Goal: Information Seeking & Learning: Learn about a topic

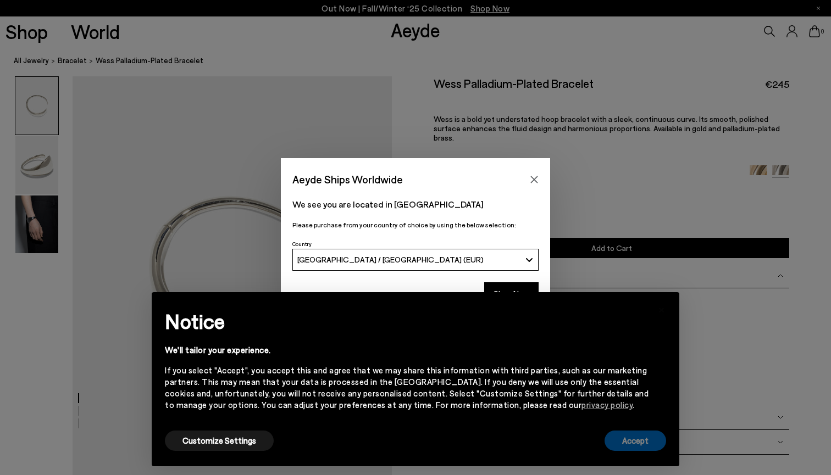
click at [640, 447] on button "Accept" at bounding box center [635, 441] width 62 height 20
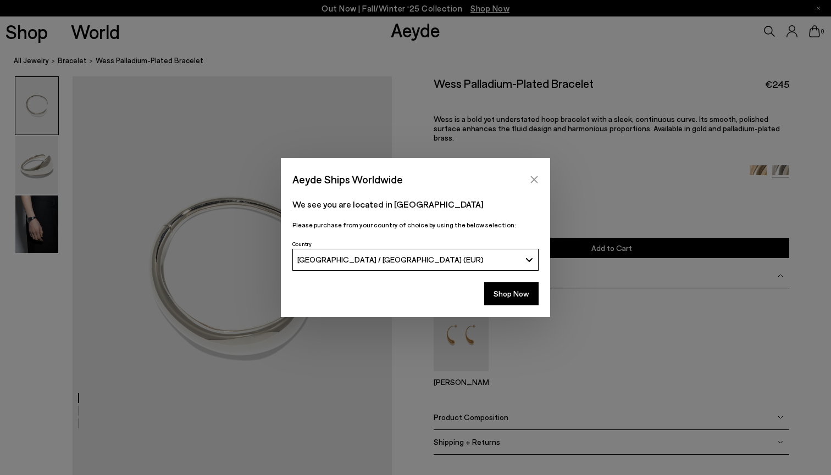
click at [532, 176] on icon "Close" at bounding box center [534, 179] width 9 height 9
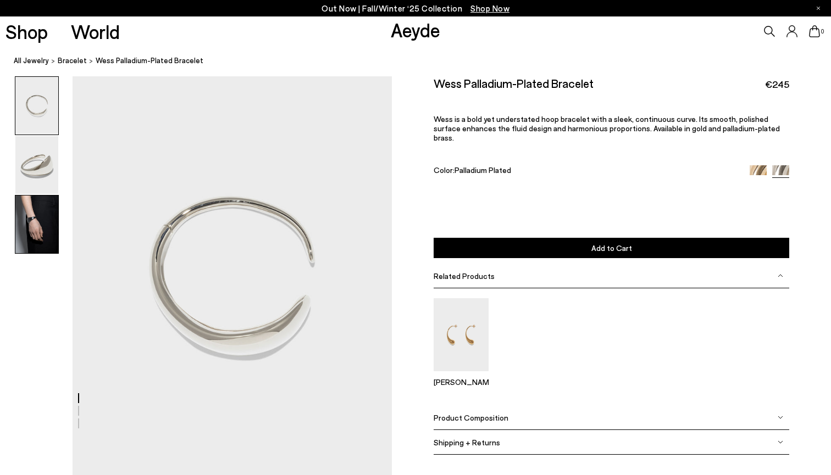
click at [48, 214] on img at bounding box center [36, 225] width 43 height 58
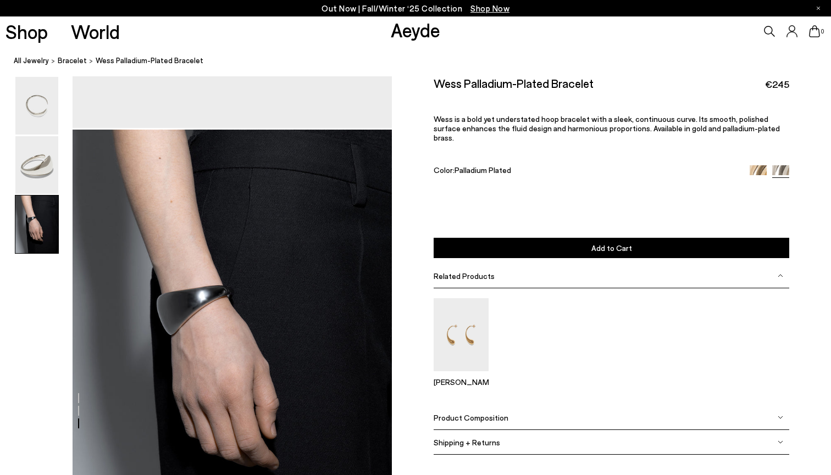
scroll to position [904, 0]
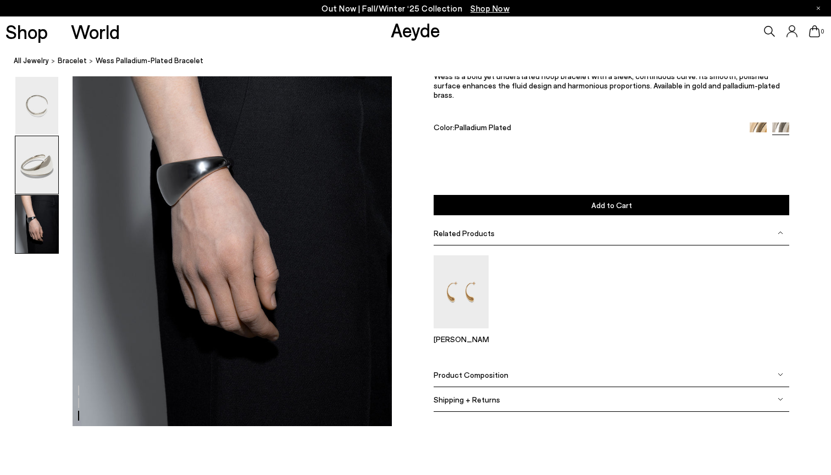
click at [42, 188] on img at bounding box center [36, 165] width 43 height 58
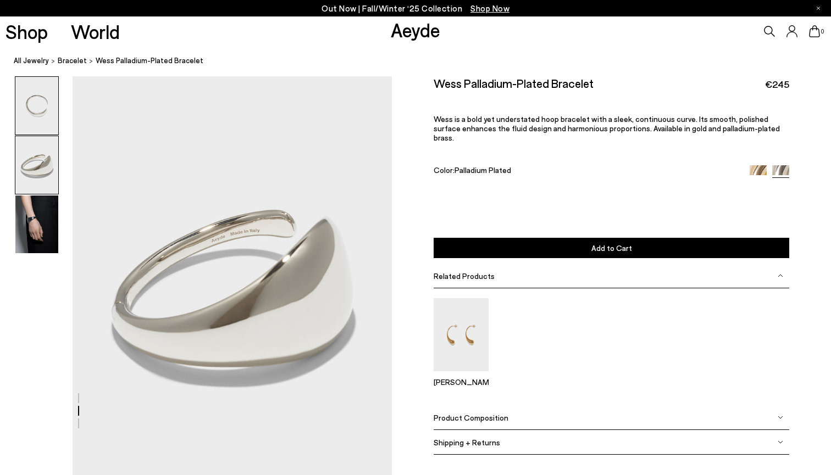
click at [38, 126] on img at bounding box center [36, 106] width 43 height 58
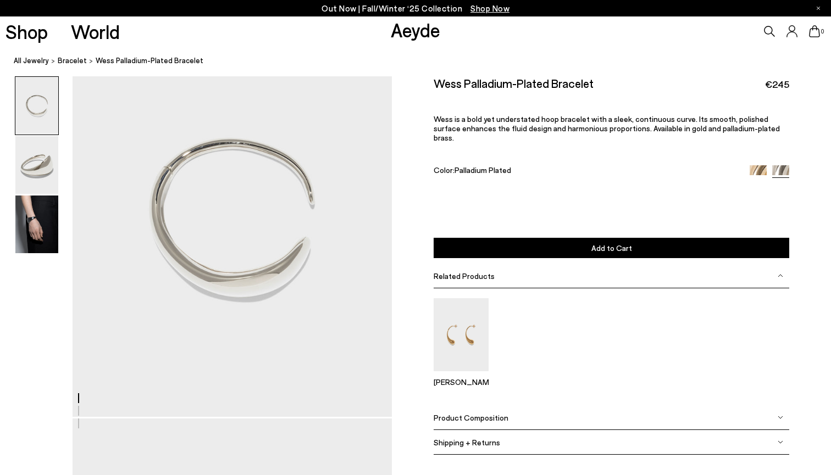
scroll to position [0, 0]
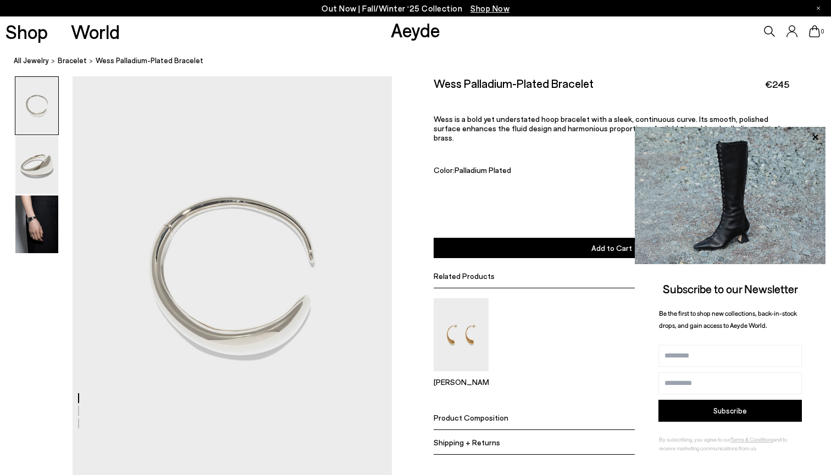
click at [421, 31] on link "Aeyde" at bounding box center [415, 29] width 49 height 23
click at [412, 25] on link "Aeyde" at bounding box center [415, 29] width 49 height 23
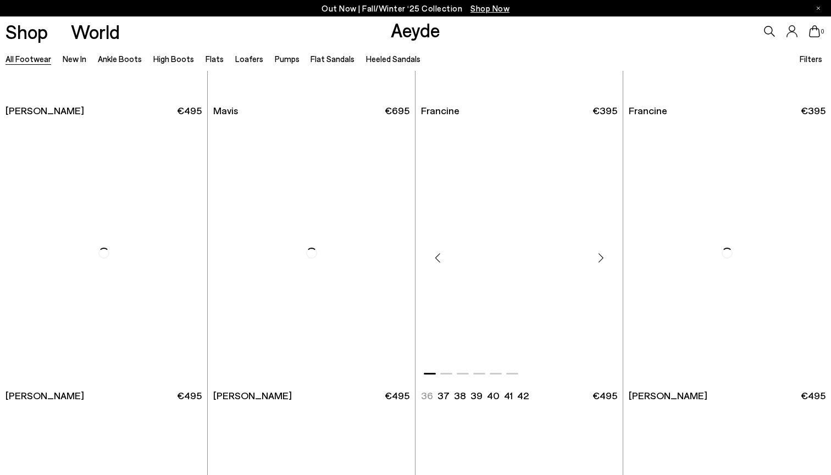
scroll to position [1738, 0]
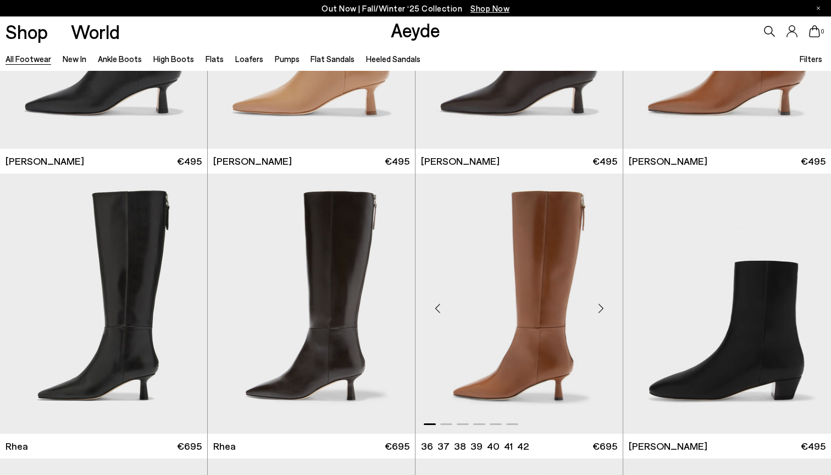
scroll to position [2700, 0]
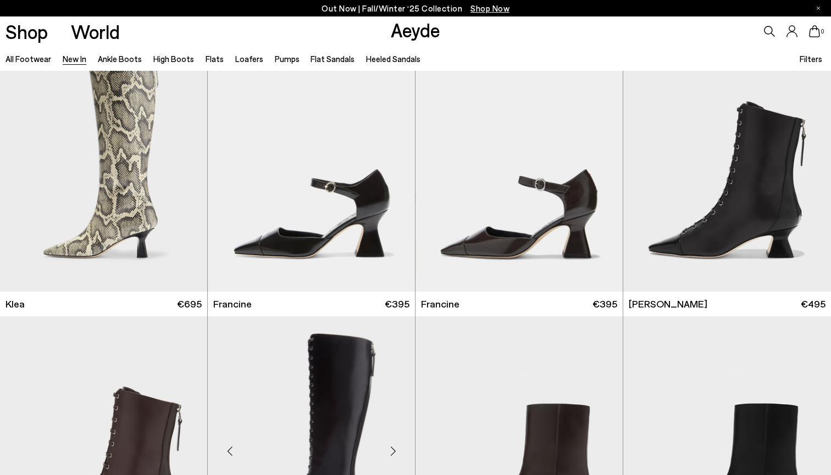
scroll to position [1162, 0]
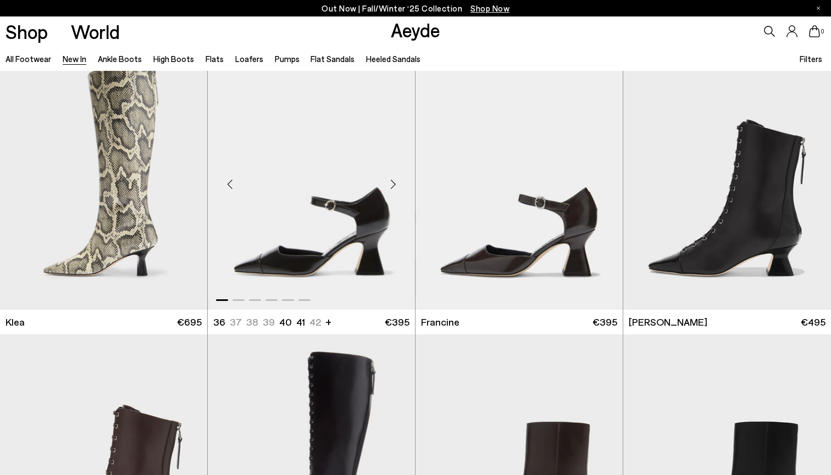
click at [395, 190] on div "Next slide" at bounding box center [392, 184] width 33 height 33
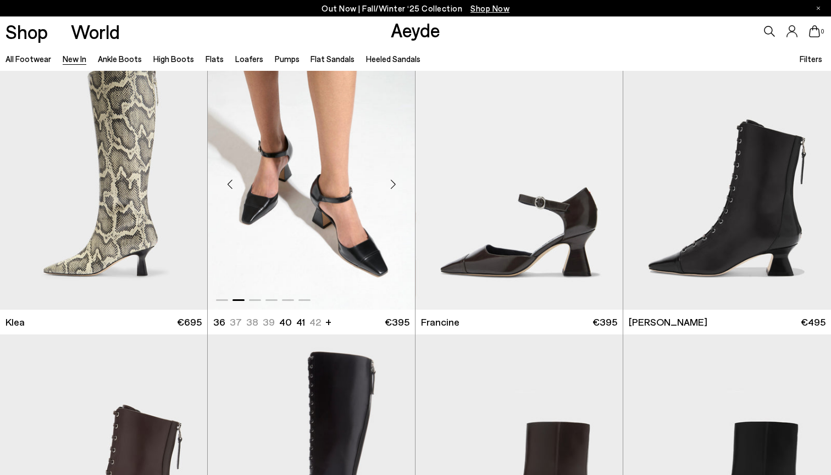
click at [395, 189] on div "Next slide" at bounding box center [392, 184] width 33 height 33
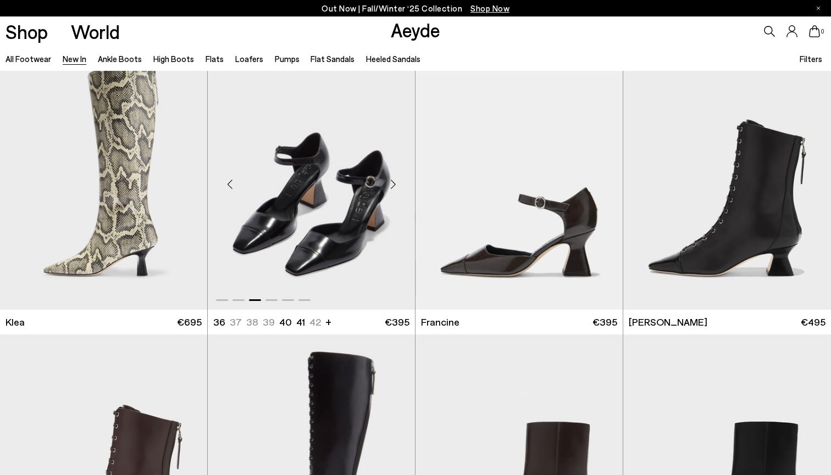
click at [395, 189] on div "Next slide" at bounding box center [392, 184] width 33 height 33
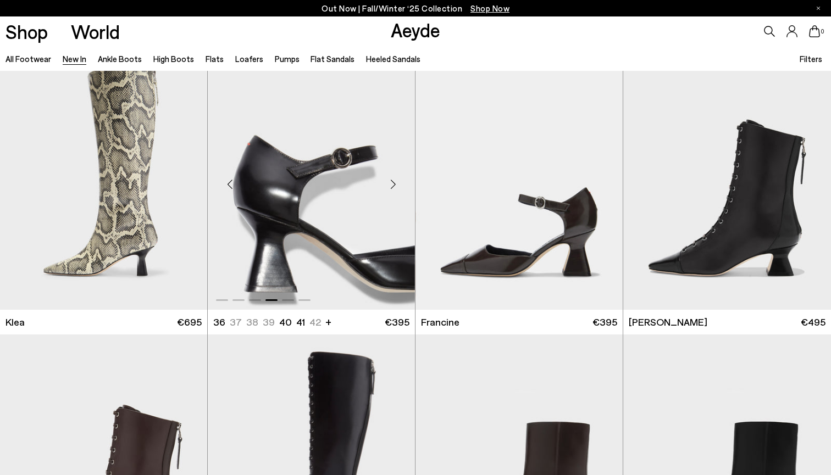
click at [395, 189] on div "Next slide" at bounding box center [392, 184] width 33 height 33
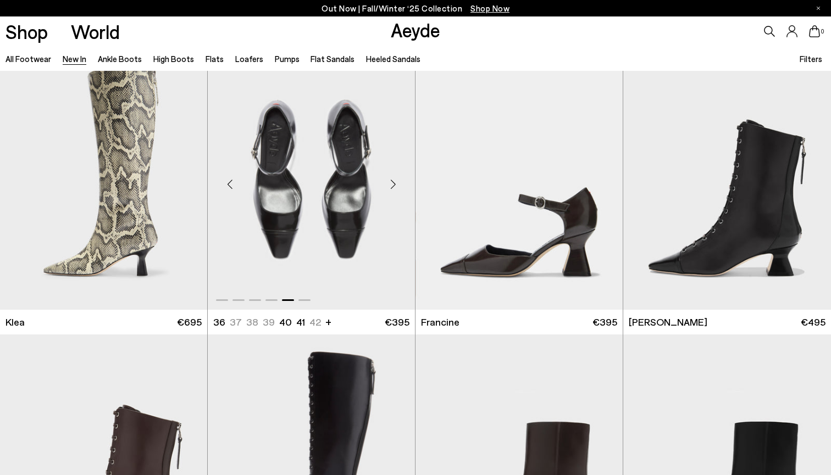
click at [395, 189] on div "Next slide" at bounding box center [392, 184] width 33 height 33
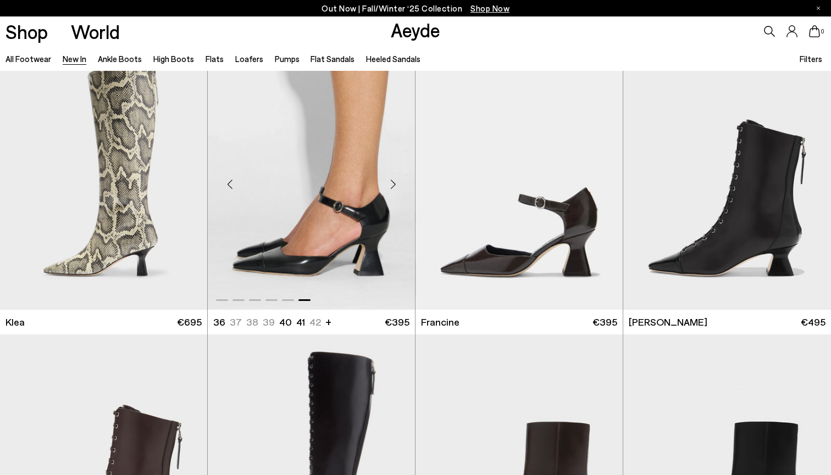
click at [395, 189] on div "Next slide" at bounding box center [392, 184] width 33 height 33
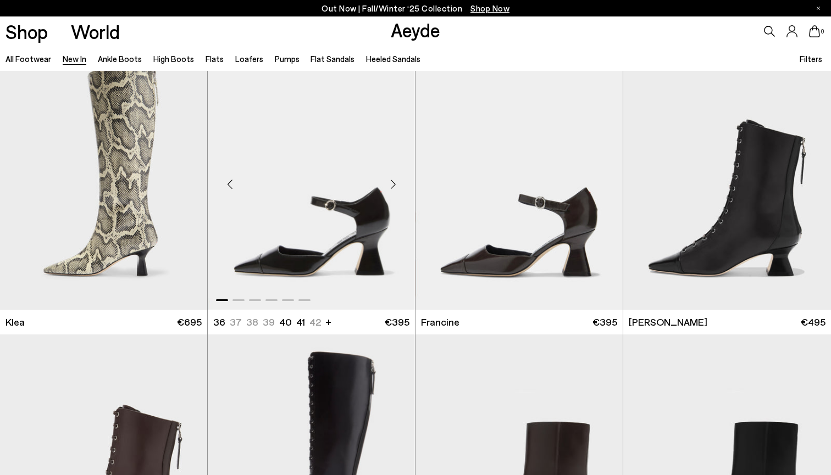
scroll to position [1375, 0]
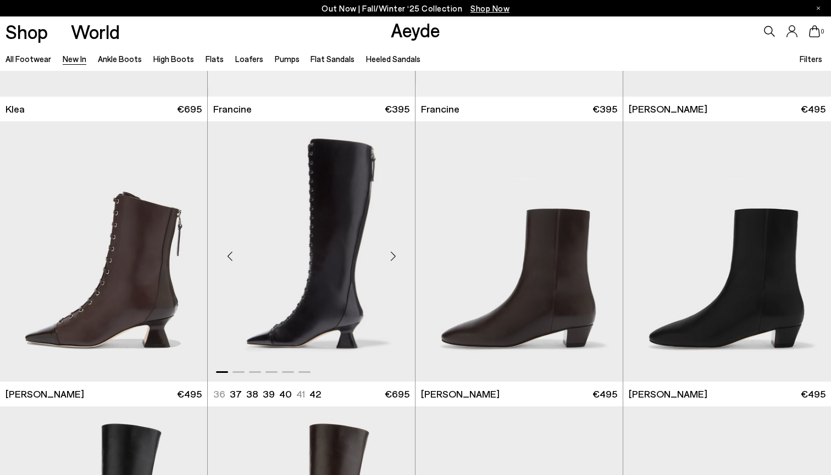
click at [391, 260] on div "Next slide" at bounding box center [392, 256] width 33 height 33
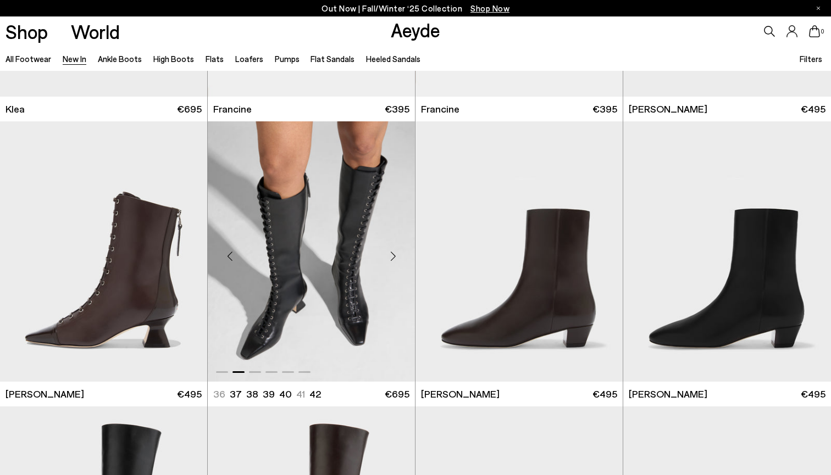
click at [337, 251] on img "2 / 6" at bounding box center [311, 251] width 207 height 260
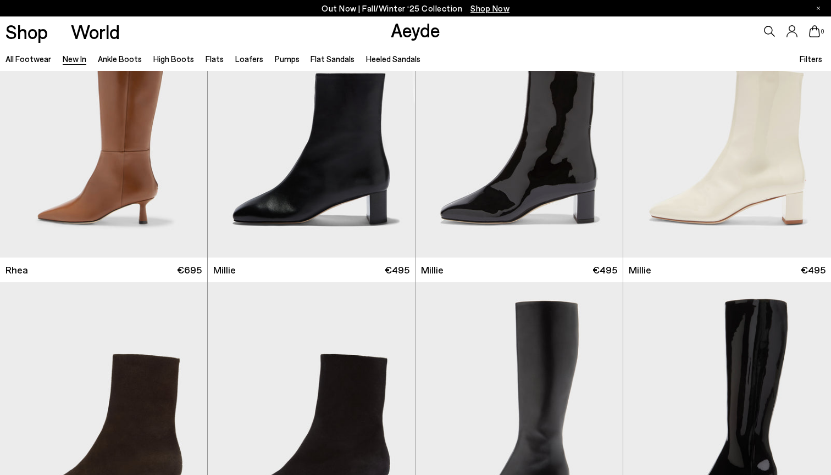
scroll to position [1941, 0]
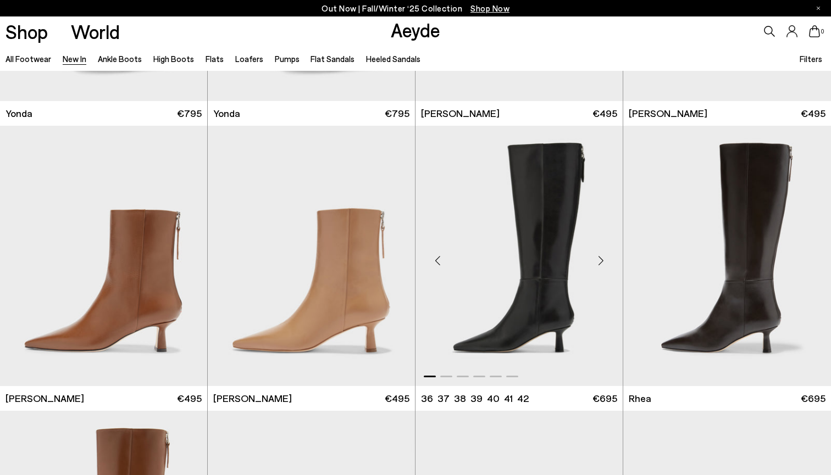
click at [592, 205] on img "1 / 6" at bounding box center [518, 256] width 207 height 260
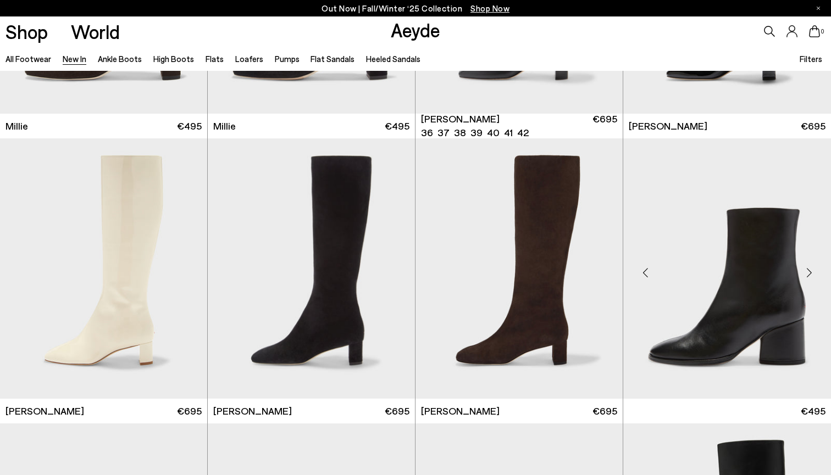
scroll to position [2786, 0]
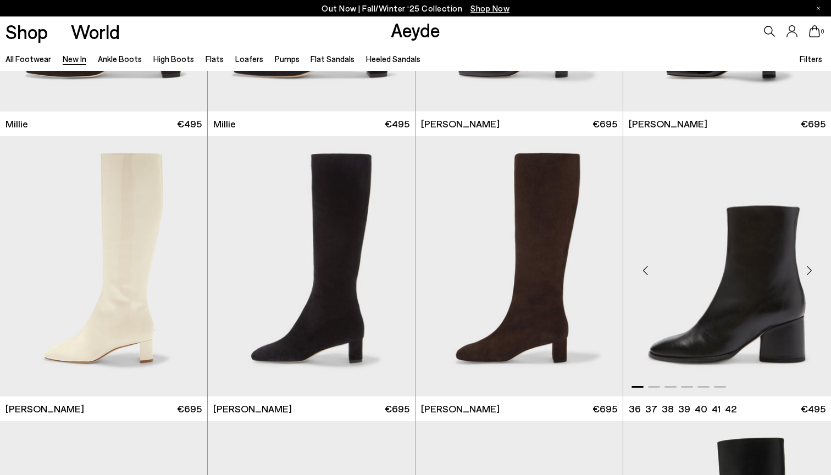
click at [744, 337] on img "1 / 6" at bounding box center [727, 266] width 208 height 260
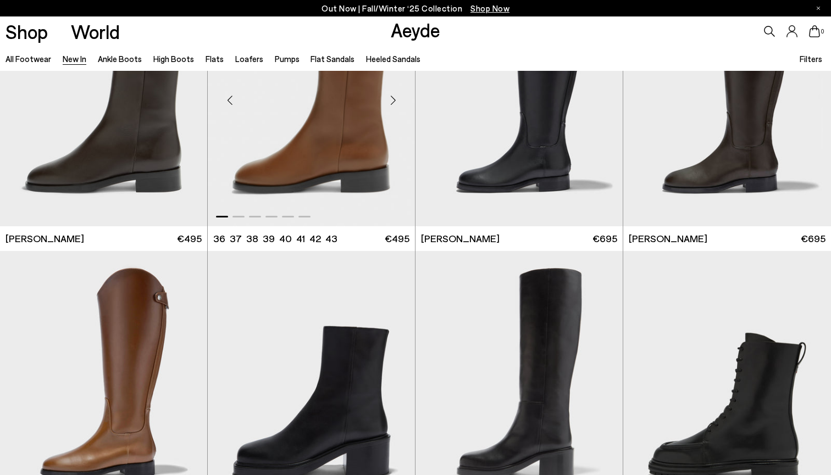
scroll to position [5083, 0]
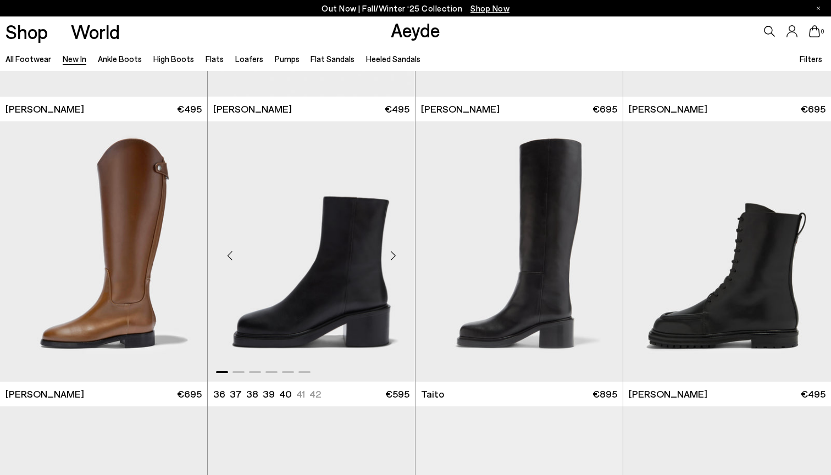
click at [258, 325] on img "1 / 6" at bounding box center [311, 251] width 207 height 260
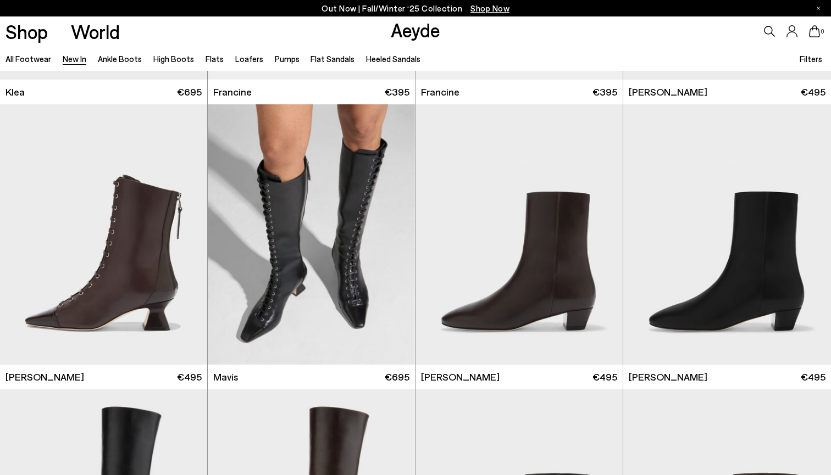
scroll to position [1478, 0]
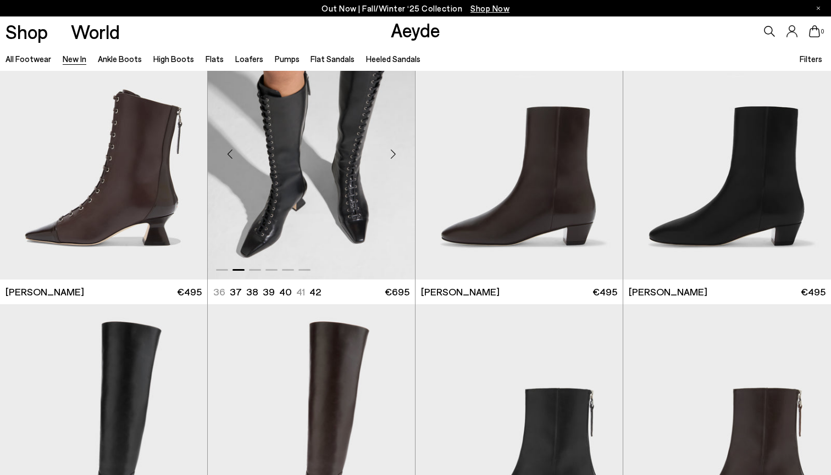
click at [303, 184] on img "2 / 6" at bounding box center [311, 149] width 207 height 260
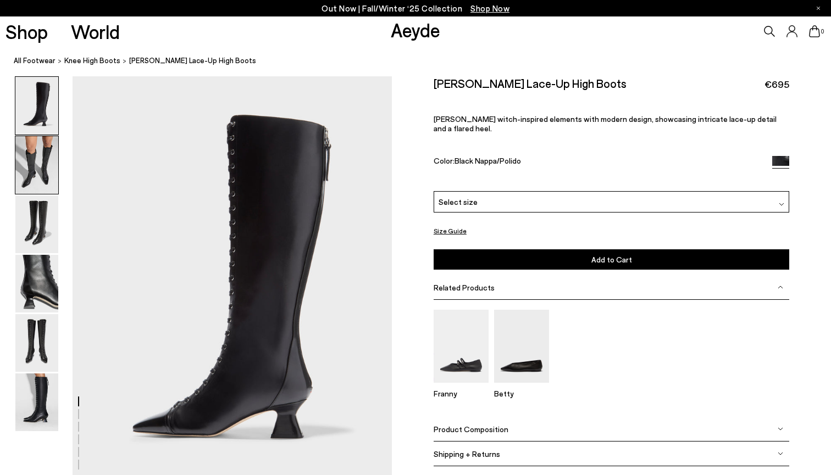
click at [21, 181] on img at bounding box center [36, 165] width 43 height 58
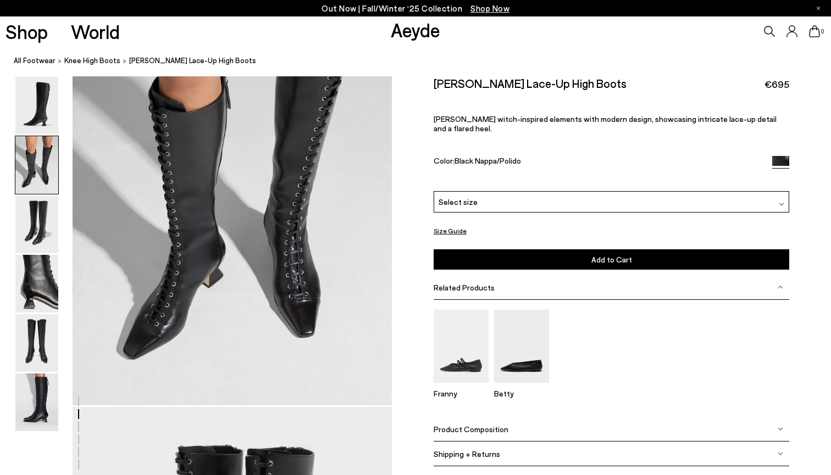
scroll to position [474, 0]
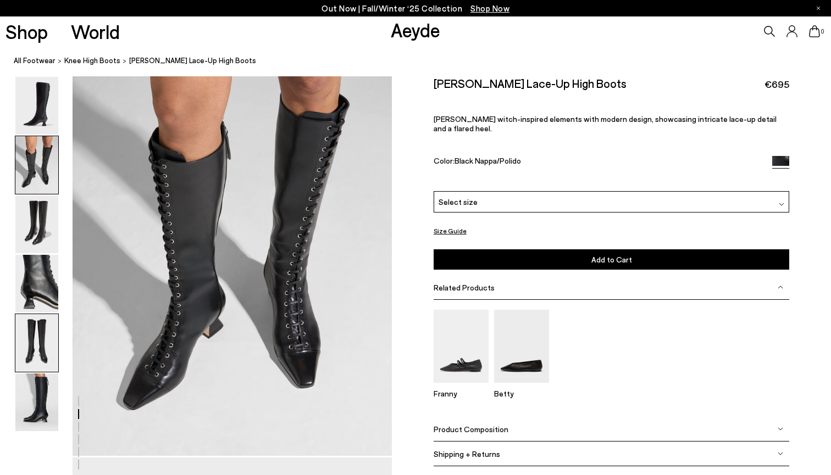
click at [21, 341] on img at bounding box center [36, 343] width 43 height 58
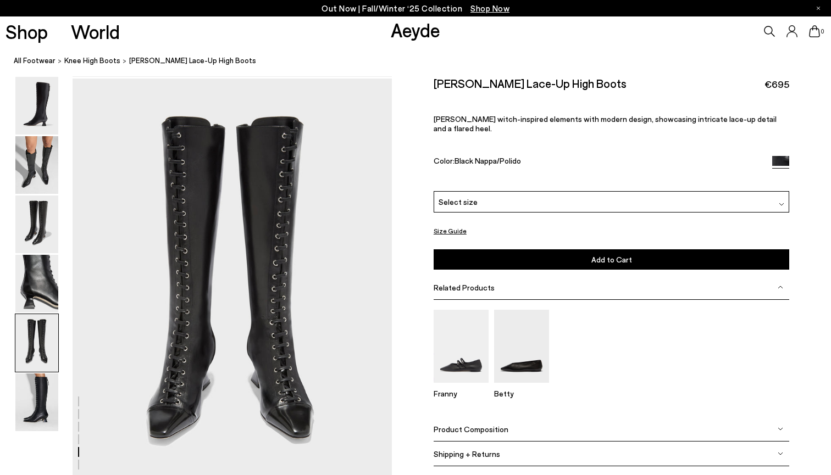
scroll to position [1710, 0]
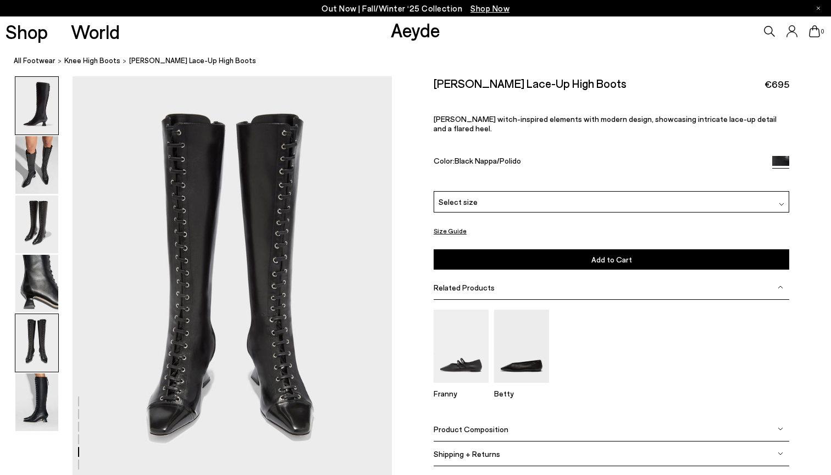
click at [47, 103] on img at bounding box center [36, 106] width 43 height 58
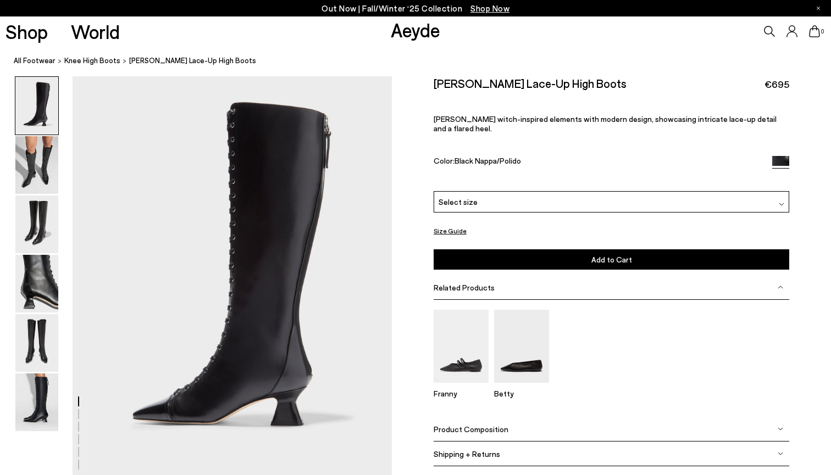
scroll to position [0, 0]
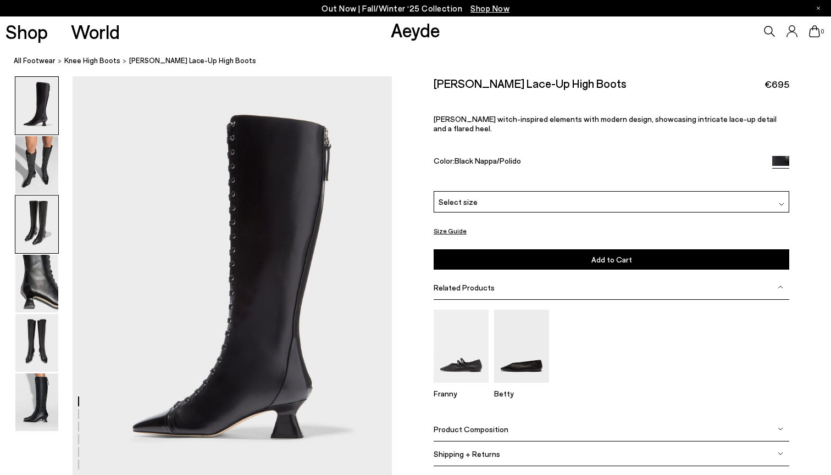
click at [32, 223] on img at bounding box center [36, 225] width 43 height 58
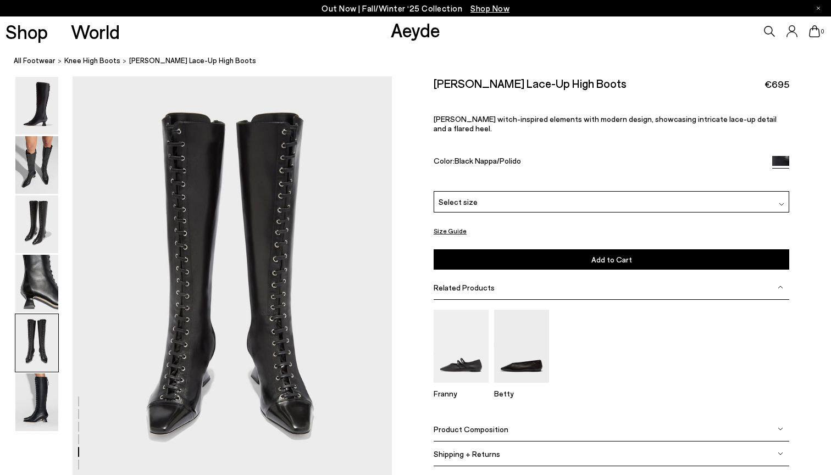
scroll to position [1711, 3]
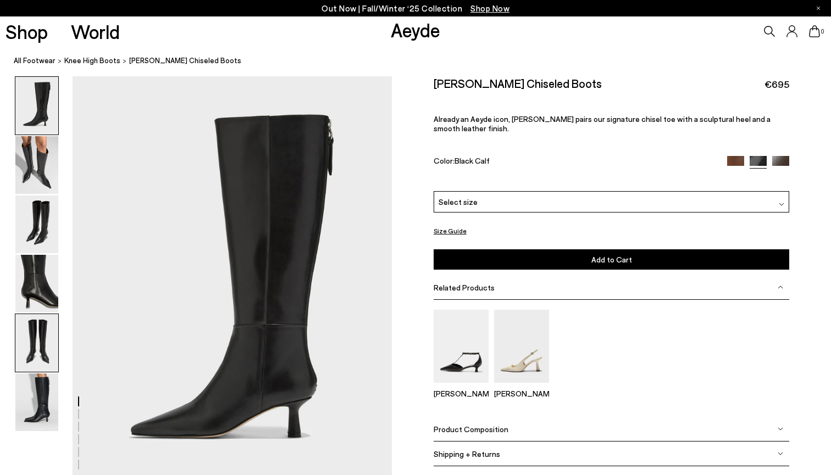
click at [34, 348] on img at bounding box center [36, 343] width 43 height 58
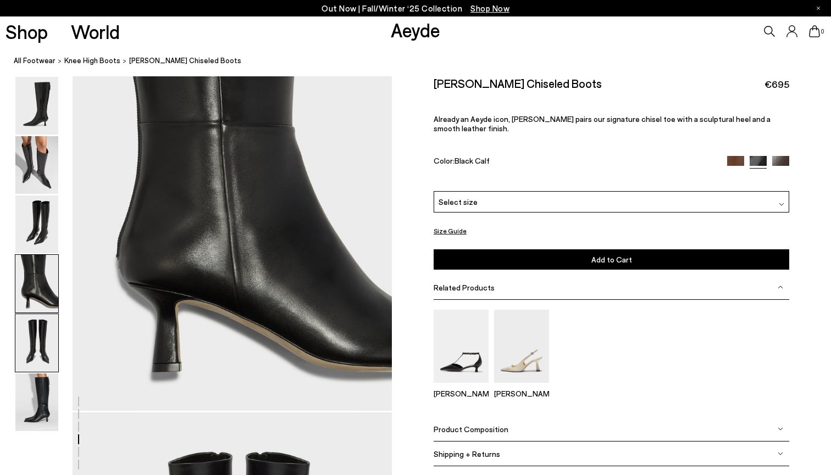
scroll to position [1710, 0]
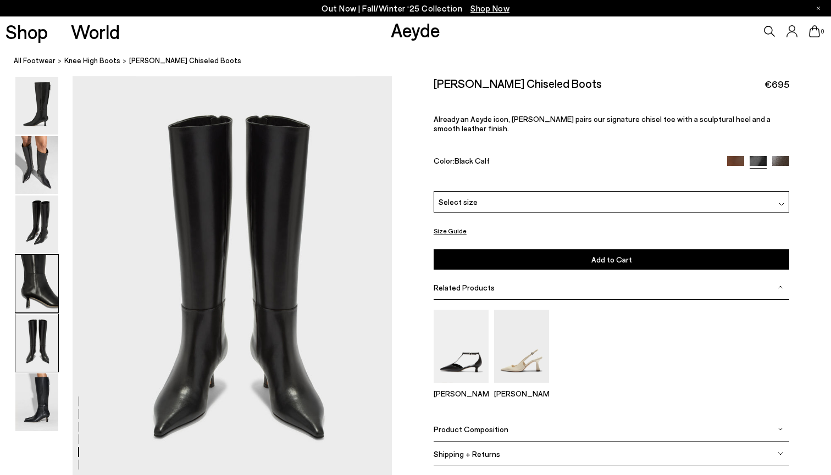
click at [43, 296] on img at bounding box center [36, 284] width 43 height 58
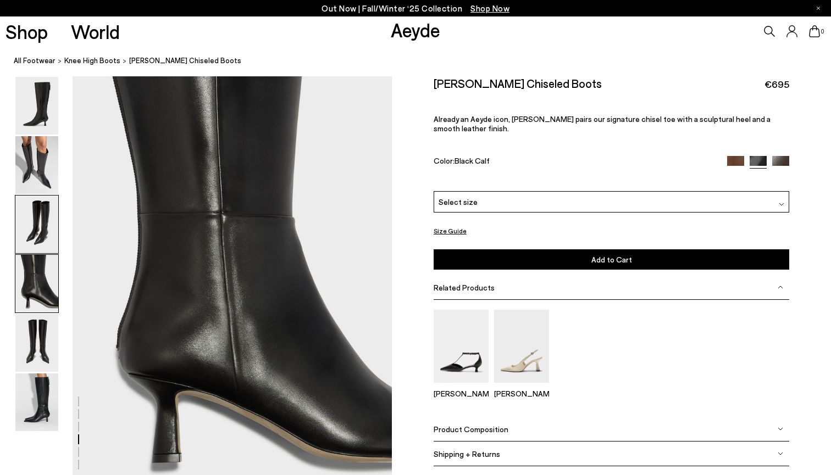
click at [43, 214] on img at bounding box center [36, 225] width 43 height 58
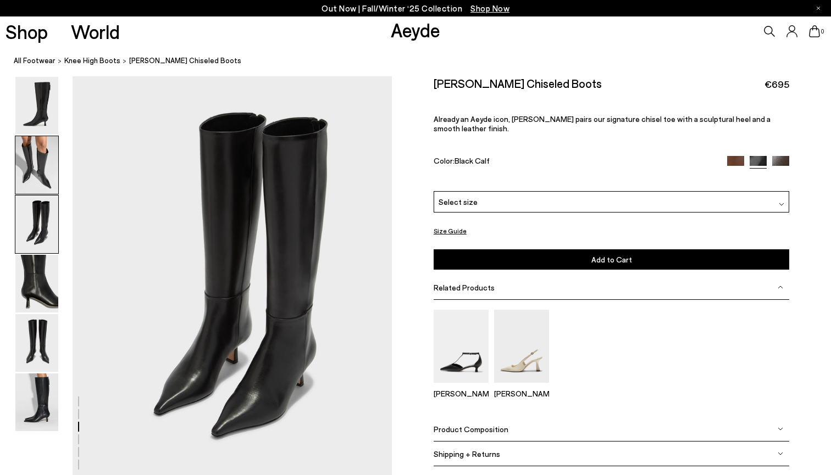
click at [43, 163] on img at bounding box center [36, 165] width 43 height 58
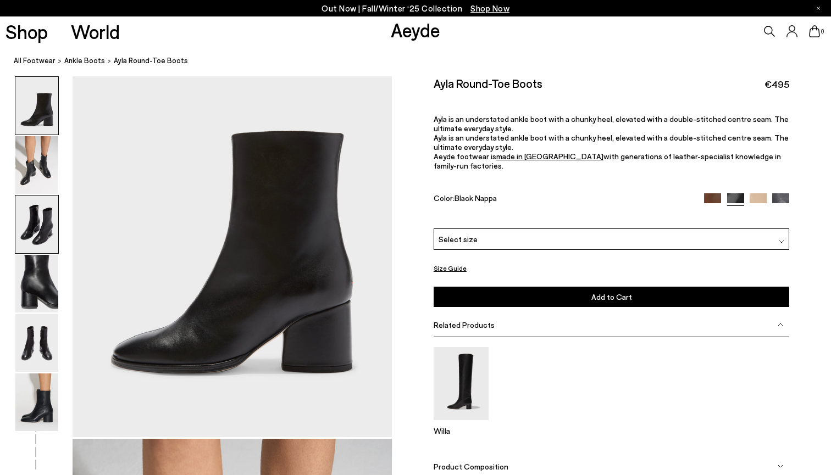
click at [38, 219] on img at bounding box center [36, 225] width 43 height 58
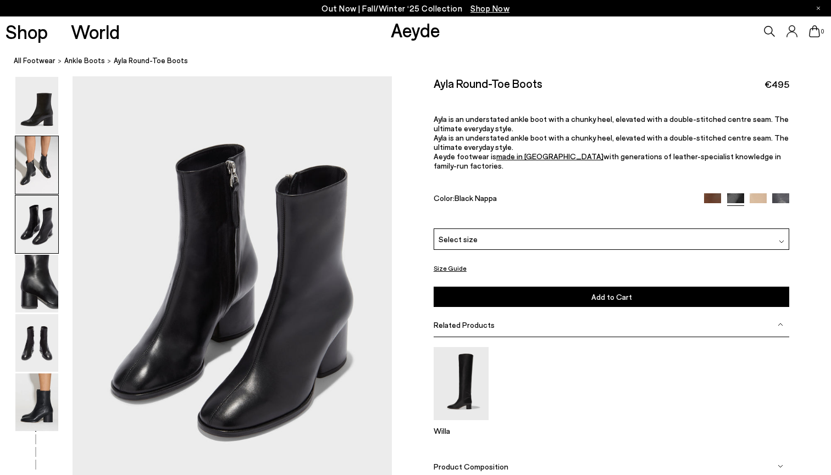
click at [40, 160] on img at bounding box center [36, 165] width 43 height 58
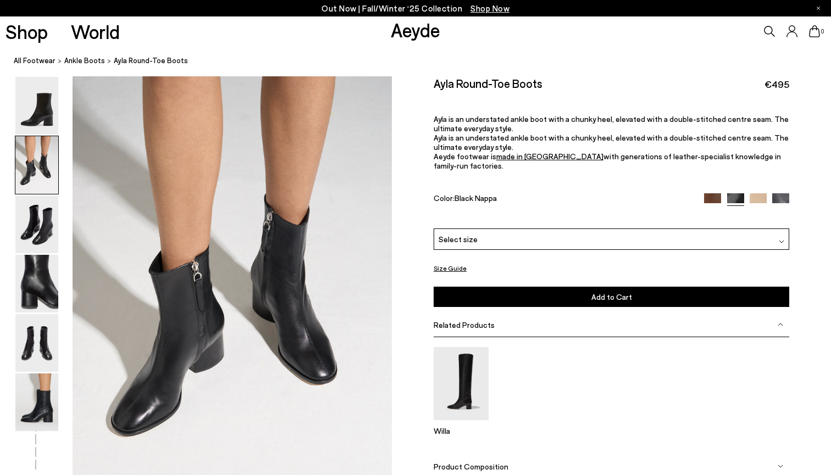
scroll to position [428, 0]
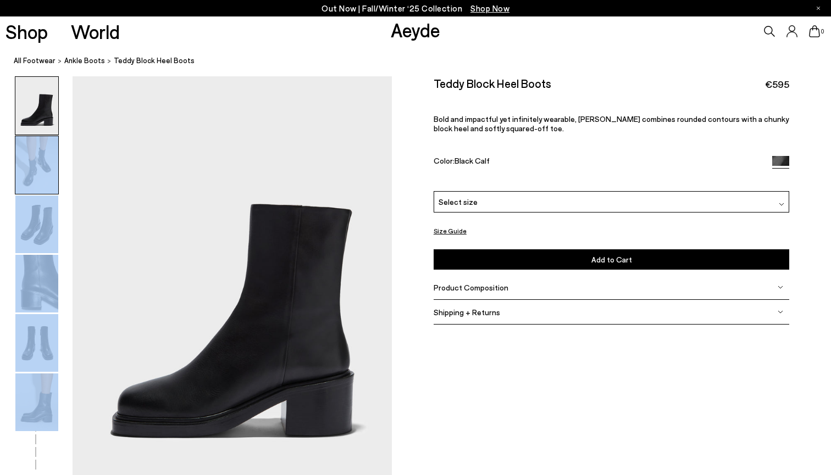
click at [47, 170] on img at bounding box center [36, 165] width 43 height 58
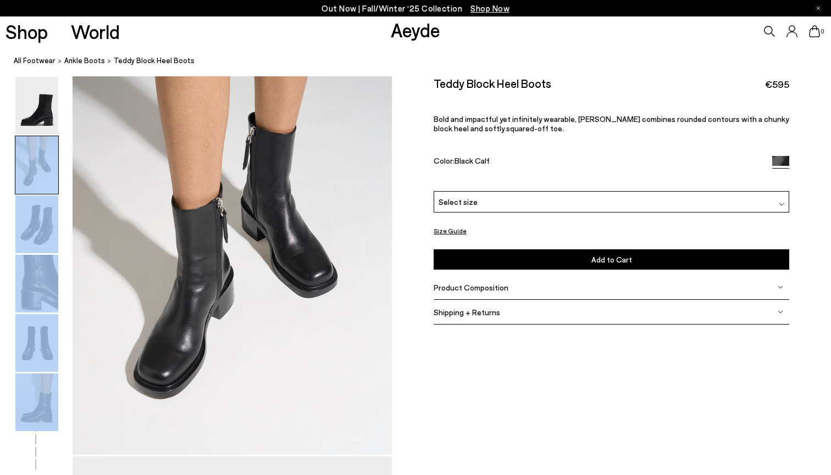
scroll to position [471, 0]
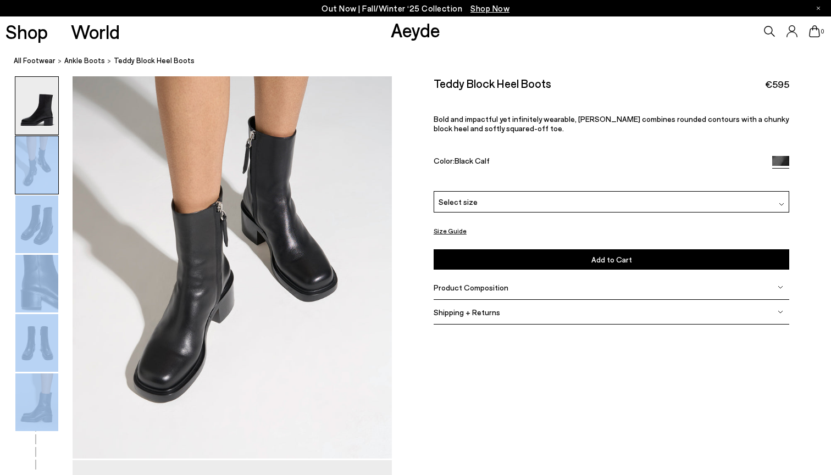
click at [43, 129] on img at bounding box center [36, 106] width 43 height 58
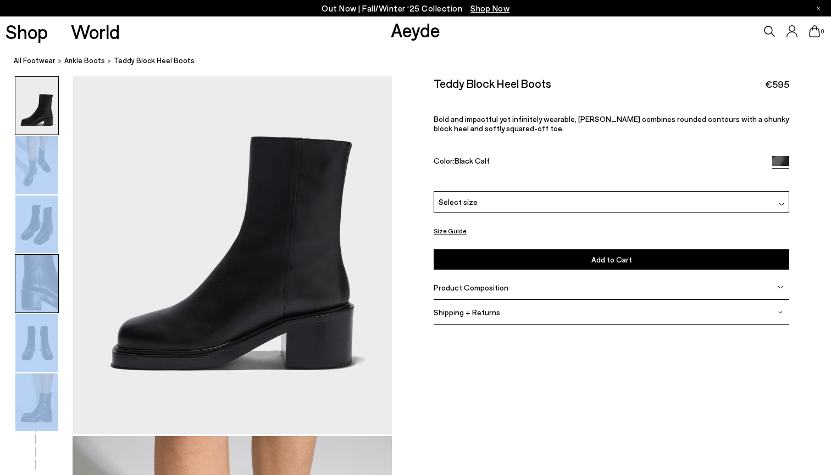
scroll to position [0, 0]
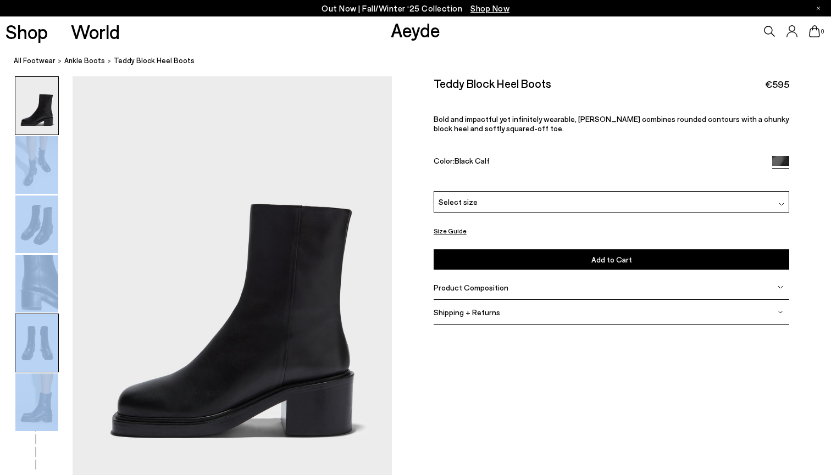
click at [43, 337] on img at bounding box center [36, 343] width 43 height 58
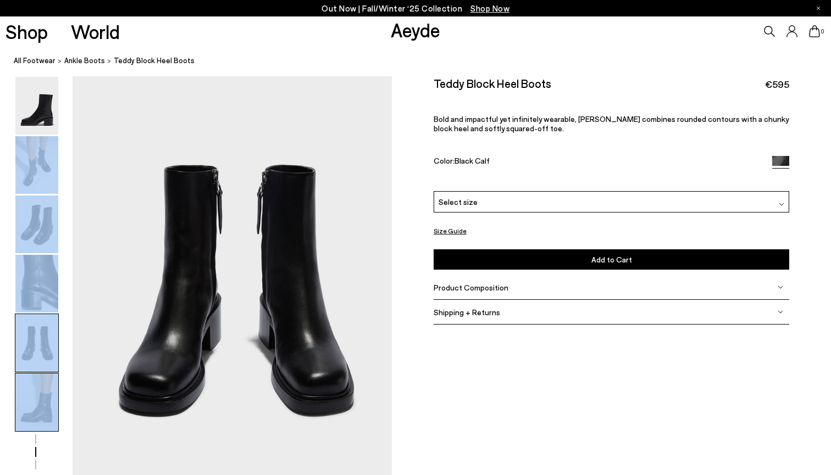
click at [40, 403] on img at bounding box center [36, 403] width 43 height 58
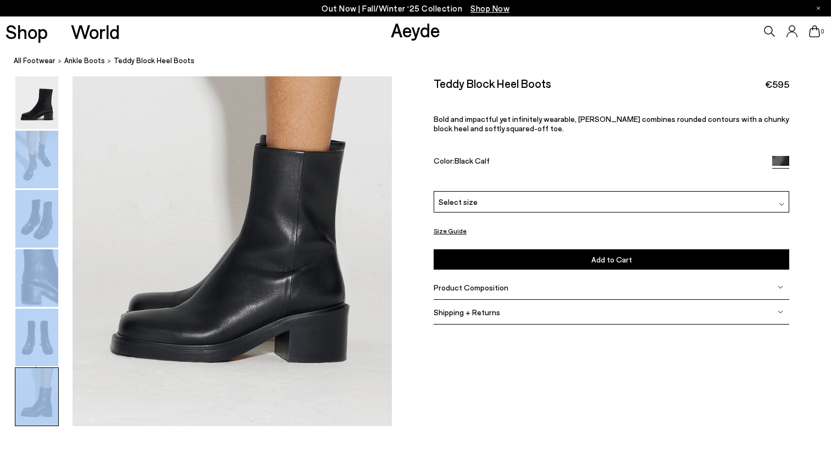
scroll to position [2172, 0]
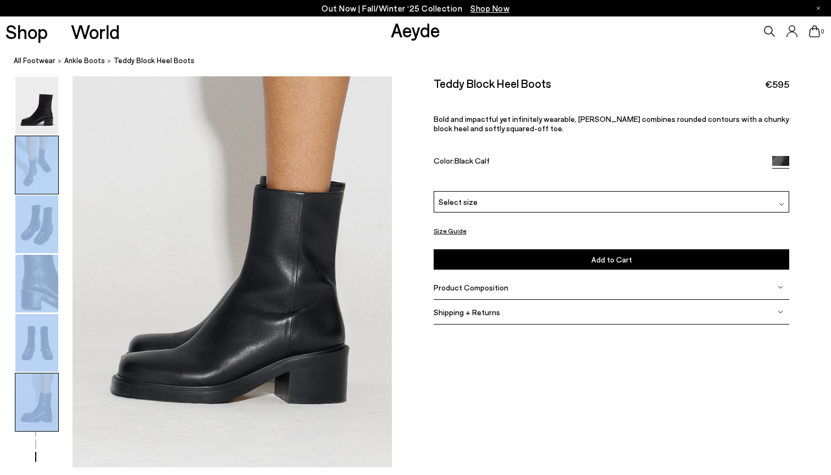
click at [32, 164] on img at bounding box center [36, 165] width 43 height 58
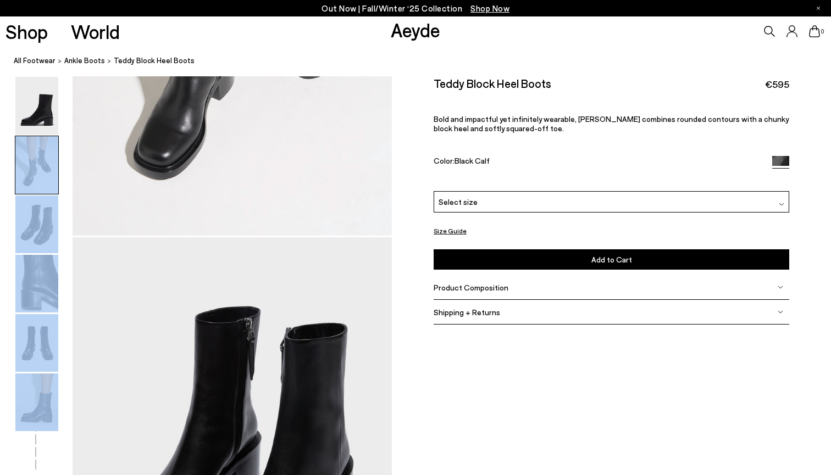
scroll to position [428, 0]
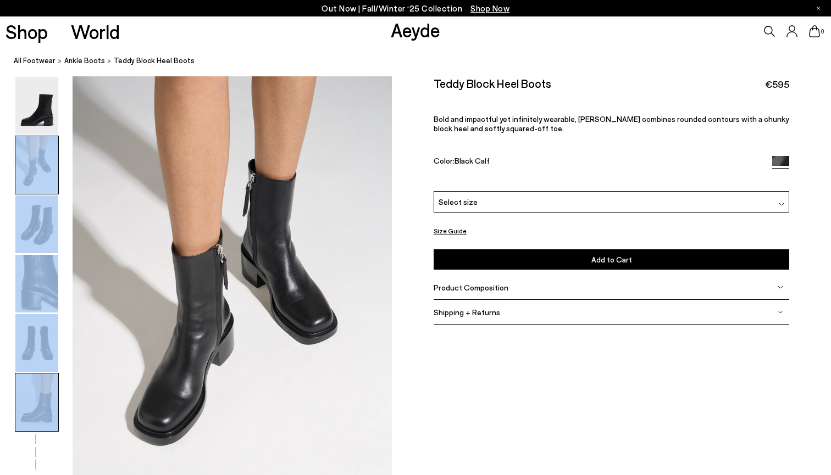
click at [34, 411] on img at bounding box center [36, 403] width 43 height 58
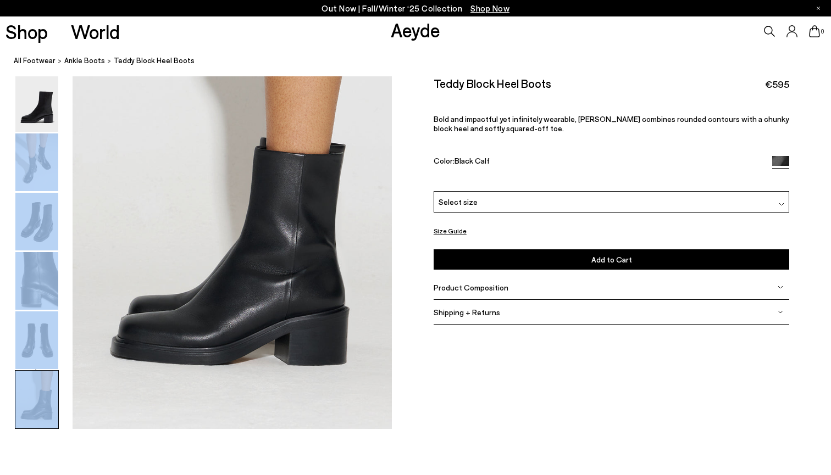
scroll to position [2213, 0]
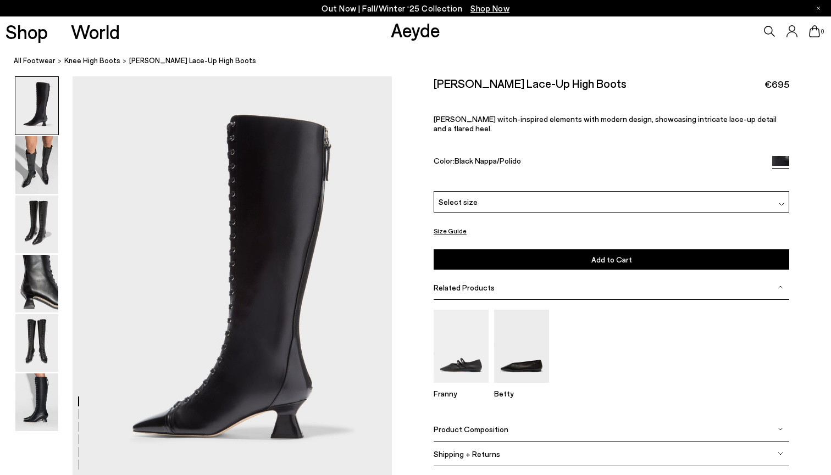
click at [411, 33] on link "Aeyde" at bounding box center [415, 29] width 49 height 23
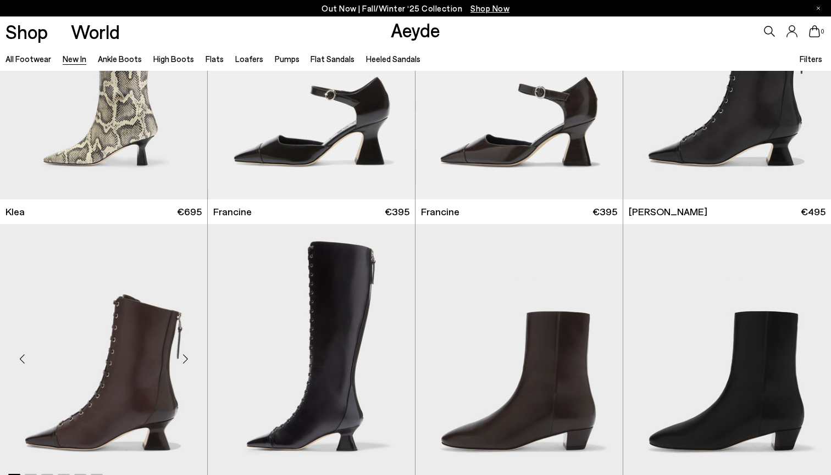
scroll to position [1117, 0]
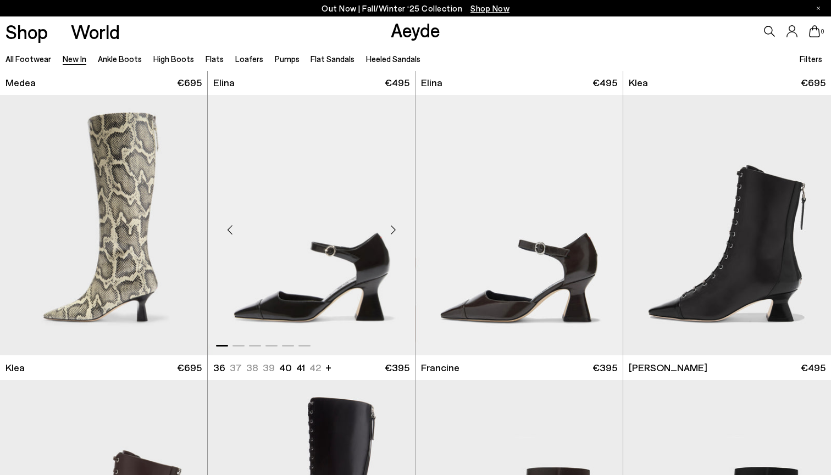
click at [277, 262] on img "1 / 6" at bounding box center [311, 225] width 207 height 260
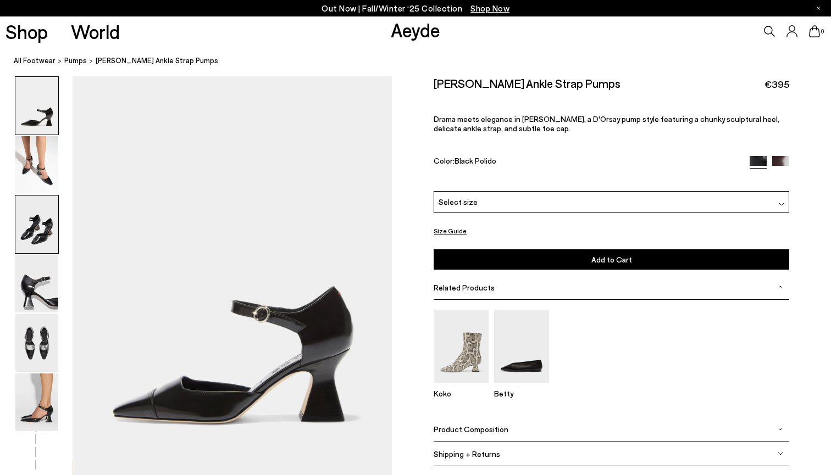
click at [42, 220] on img at bounding box center [36, 225] width 43 height 58
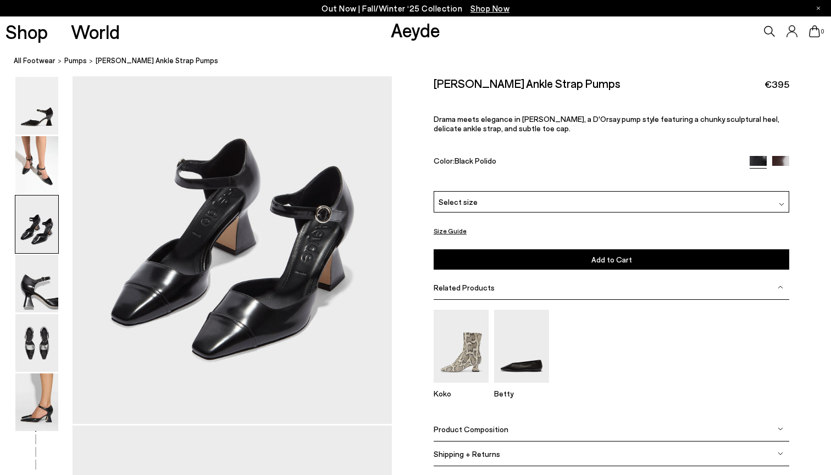
scroll to position [934, 1]
